Goal: Task Accomplishment & Management: Use online tool/utility

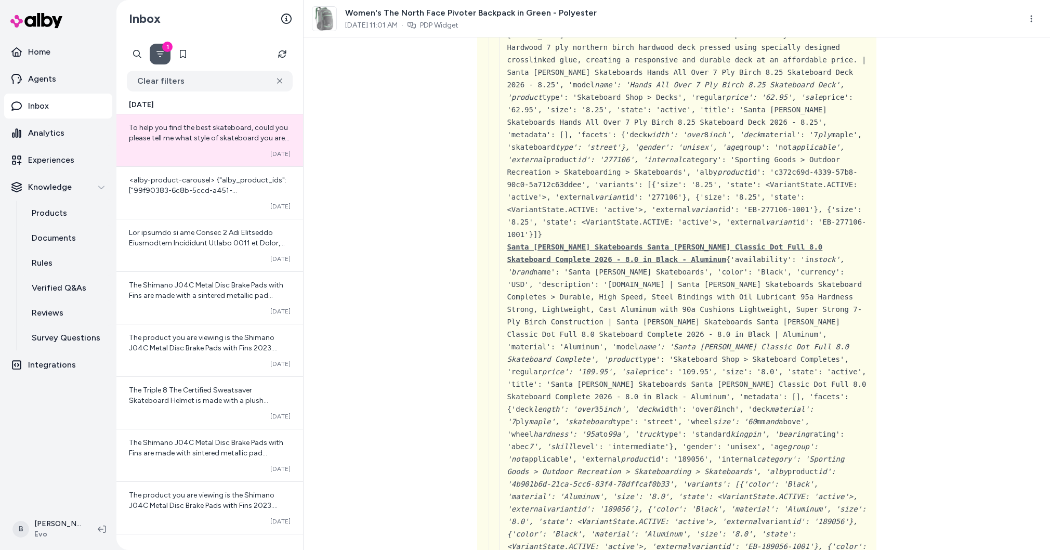
scroll to position [3906, 0]
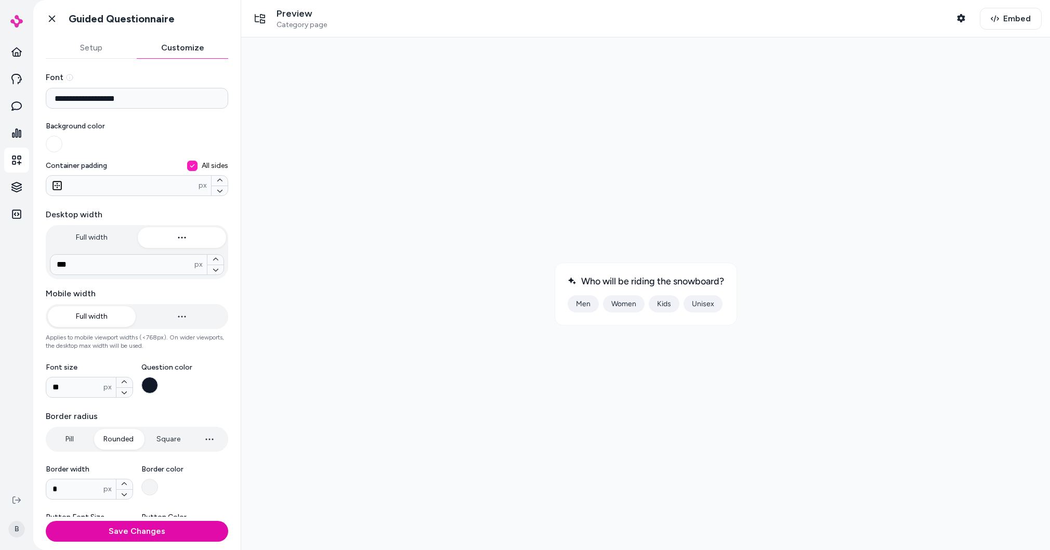
click at [84, 42] on button "Setup" at bounding box center [92, 47] width 92 height 21
